Goal: Information Seeking & Learning: Learn about a topic

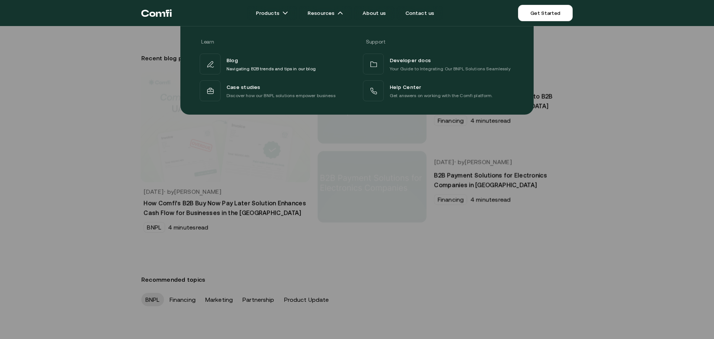
click at [563, 194] on div at bounding box center [357, 195] width 714 height 339
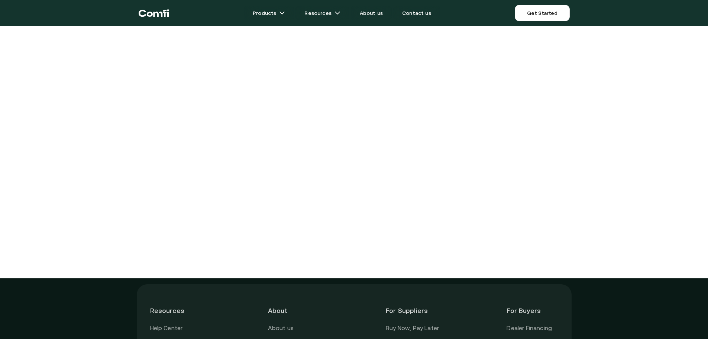
click at [620, 157] on main "Products Resources About us Contact us Get Started Menu Close Resources Help Ce…" at bounding box center [354, 249] width 708 height 498
click at [580, 114] on main "Products Resources About us Contact us Get Started Menu Close Resources Help Ce…" at bounding box center [354, 249] width 708 height 498
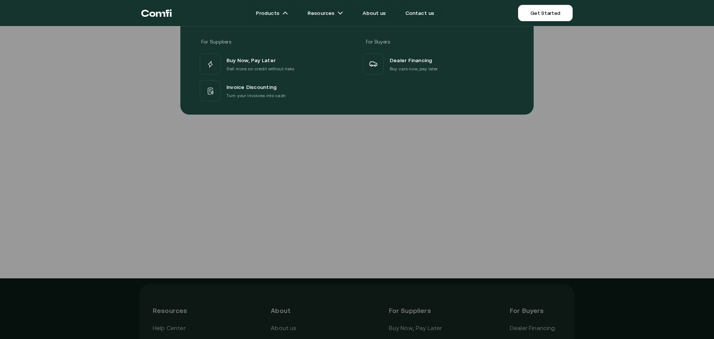
click at [620, 151] on div at bounding box center [357, 195] width 714 height 339
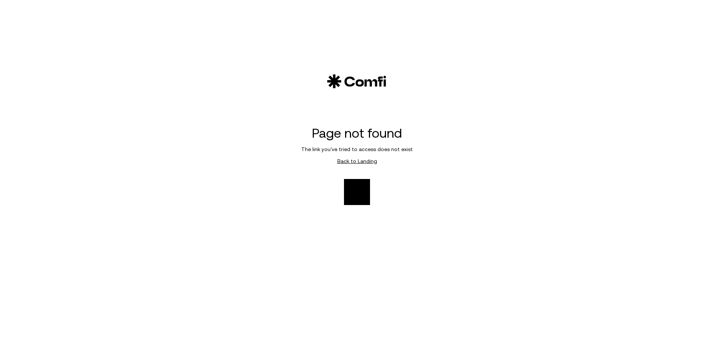
click at [357, 161] on link "Back to Landing" at bounding box center [357, 161] width 40 height 6
